Goal: Information Seeking & Learning: Check status

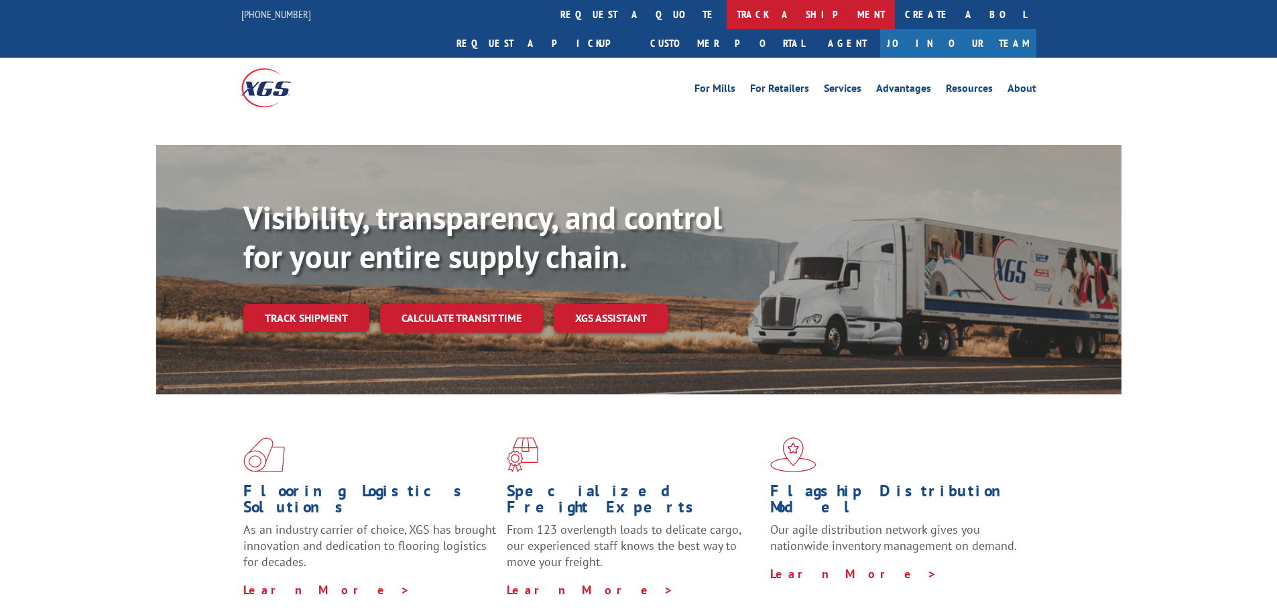
click at [727, 24] on link "track a shipment" at bounding box center [811, 14] width 168 height 29
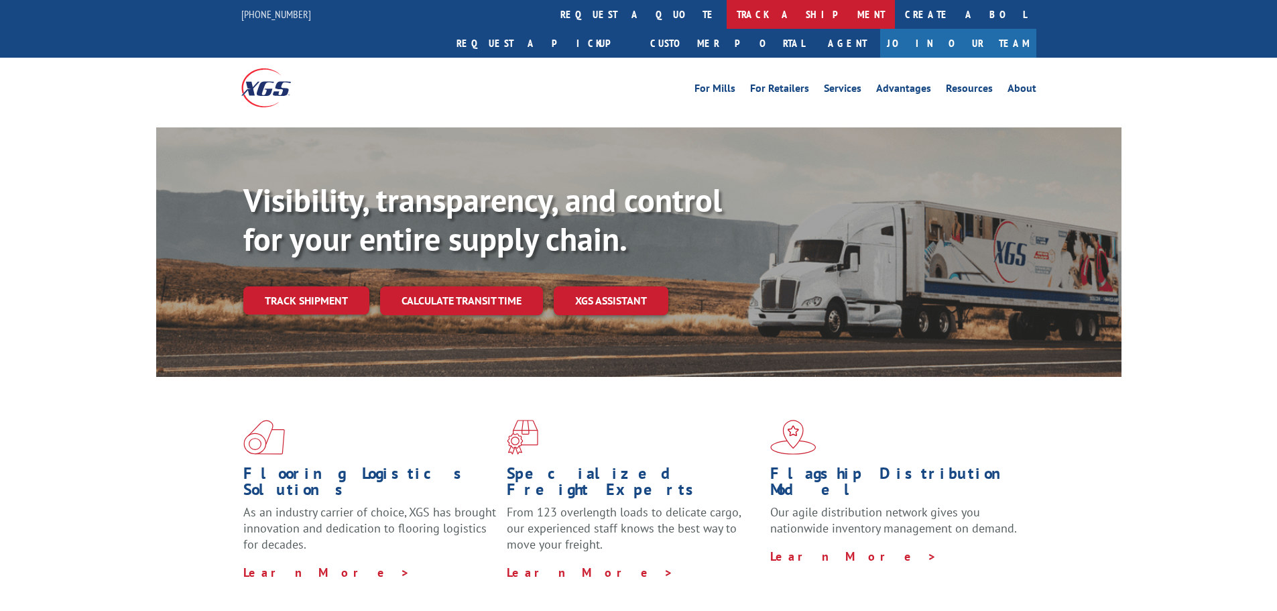
click at [727, 20] on link "track a shipment" at bounding box center [811, 14] width 168 height 29
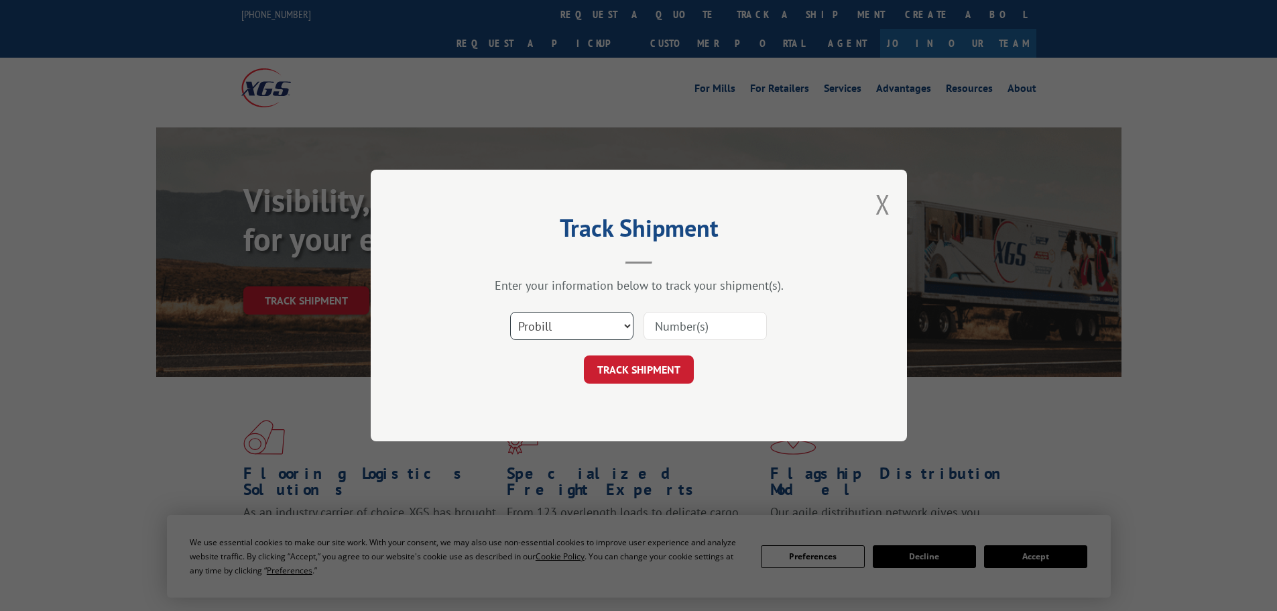
click at [555, 329] on select "Select category... Probill BOL PO" at bounding box center [571, 326] width 123 height 28
select select "po"
click at [510, 312] on select "Select category... Probill BOL PO" at bounding box center [571, 326] width 123 height 28
paste input "64535104"
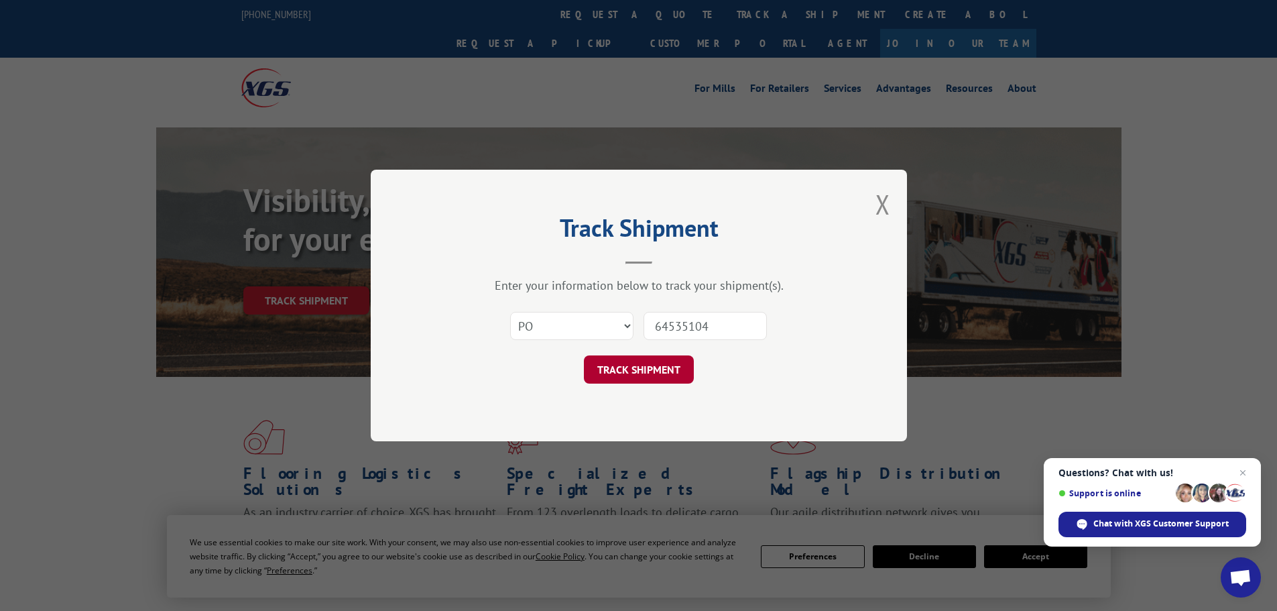
type input "64535104"
click at [661, 357] on button "TRACK SHIPMENT" at bounding box center [639, 369] width 110 height 28
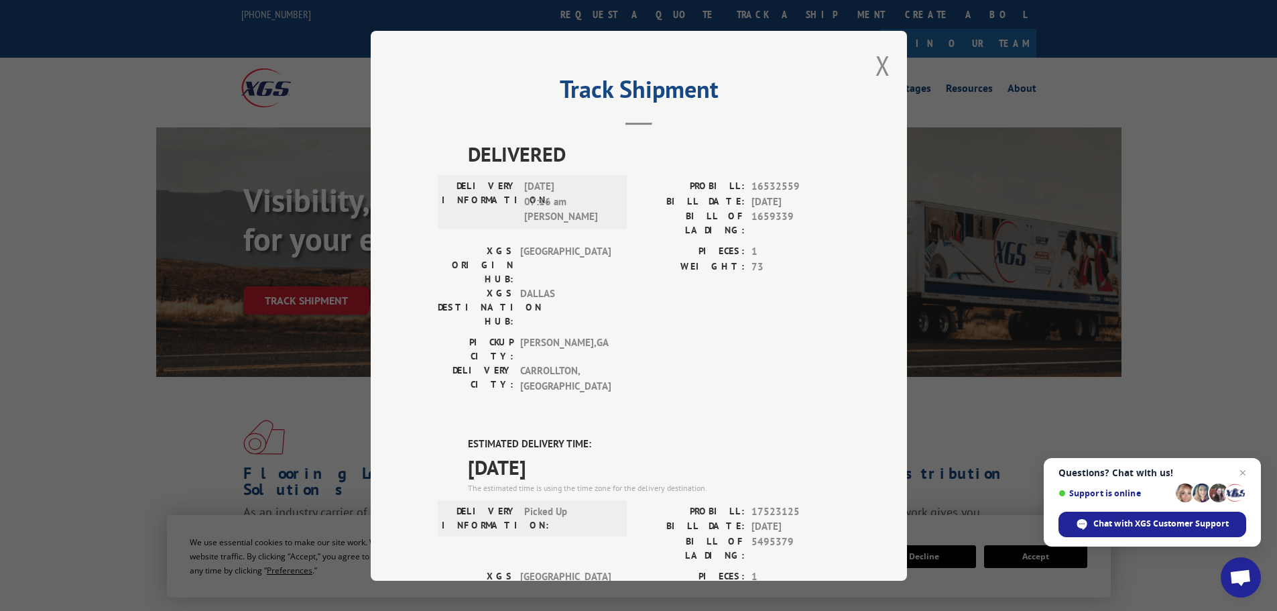
scroll to position [273, 0]
